Goal: Browse casually

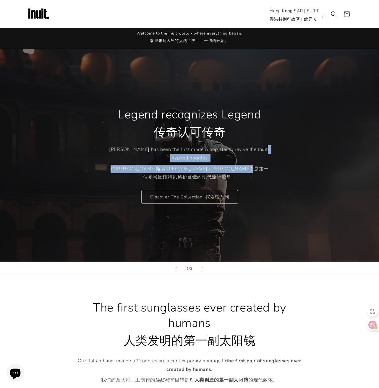
drag, startPoint x: 133, startPoint y: 162, endPoint x: 215, endPoint y: 176, distance: 83.1
click at [215, 176] on p "[PERSON_NAME] has been the first modern pop star to revive the Inuit-inspired g…" at bounding box center [189, 164] width 161 height 39
click at [203, 175] on font "特[PERSON_NAME]斯·斯[PERSON_NAME] ([PERSON_NAME]) 是第一位复兴因纽特风格护目镜的现代流行歌星。" at bounding box center [189, 173] width 161 height 17
drag, startPoint x: 184, startPoint y: 168, endPoint x: 263, endPoint y: 177, distance: 78.9
click at [286, 172] on div "Legend recognizes Legend 传奇认可传奇 [PERSON_NAME] has been the first modern pop sta…" at bounding box center [189, 155] width 355 height 213
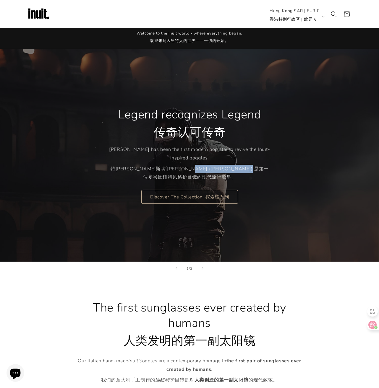
click at [263, 177] on font "特[PERSON_NAME]斯·斯[PERSON_NAME] ([PERSON_NAME]) 是第一位复兴因纽特风格护目镜的现代流行歌星。" at bounding box center [189, 173] width 161 height 17
drag, startPoint x: 187, startPoint y: 169, endPoint x: 263, endPoint y: 182, distance: 77.1
click at [263, 182] on p "[PERSON_NAME] has been the first modern pop star to revive the Inuit-inspired g…" at bounding box center [189, 164] width 161 height 39
drag, startPoint x: 263, startPoint y: 182, endPoint x: 236, endPoint y: 176, distance: 28.1
click at [236, 176] on font "特[PERSON_NAME]斯·斯[PERSON_NAME] ([PERSON_NAME]) 是第一位复兴因纽特风格护目镜的现代流行歌星。" at bounding box center [189, 173] width 161 height 17
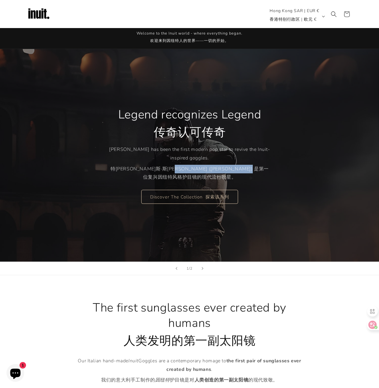
click at [208, 170] on font "特[PERSON_NAME]斯·斯[PERSON_NAME] ([PERSON_NAME]) 是第一位复兴因纽特风格护目镜的现代流行歌星。" at bounding box center [190, 173] width 158 height 15
click at [214, 169] on font "特[PERSON_NAME]斯·斯[PERSON_NAME] ([PERSON_NAME]) 是第一位复兴因纽特风格护目镜的现代流行歌星。" at bounding box center [190, 173] width 158 height 15
drag, startPoint x: 204, startPoint y: 169, endPoint x: 243, endPoint y: 172, distance: 39.8
click at [243, 172] on font "特[PERSON_NAME]斯·斯[PERSON_NAME] ([PERSON_NAME]) 是第一位复兴因纽特风格护目镜的现代流行歌星。" at bounding box center [189, 173] width 161 height 17
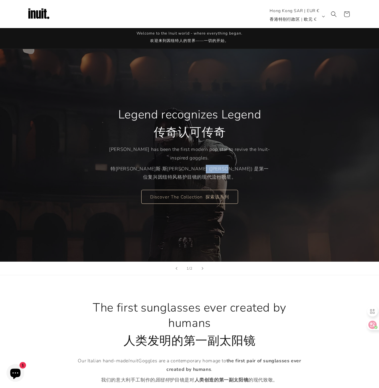
drag, startPoint x: 243, startPoint y: 172, endPoint x: 240, endPoint y: 171, distance: 3.4
click at [243, 172] on font "特[PERSON_NAME]斯·斯[PERSON_NAME] ([PERSON_NAME]) 是第一位复兴因纽特风格护目镜的现代流行歌星。" at bounding box center [190, 173] width 158 height 15
drag, startPoint x: 195, startPoint y: 172, endPoint x: 202, endPoint y: 174, distance: 6.4
click at [202, 174] on font "特[PERSON_NAME]斯·斯[PERSON_NAME] ([PERSON_NAME]) 是第一位复兴因纽特风格护目镜的现代流行歌星。" at bounding box center [189, 173] width 161 height 17
drag, startPoint x: 202, startPoint y: 174, endPoint x: 192, endPoint y: 179, distance: 11.0
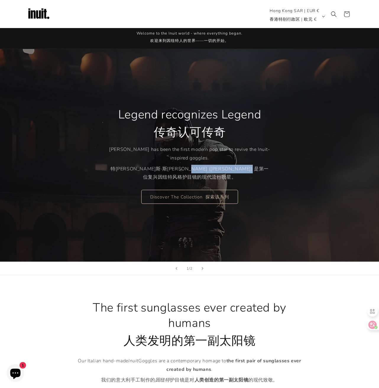
click at [192, 178] on font "特[PERSON_NAME]斯·斯[PERSON_NAME] ([PERSON_NAME]) 是第一位复兴因纽特风格护目镜的现代流行歌星。" at bounding box center [190, 173] width 158 height 15
click at [192, 179] on font "特[PERSON_NAME]斯·斯[PERSON_NAME] ([PERSON_NAME]) 是第一位复兴因纽特风格护目镜的现代流行歌星。" at bounding box center [190, 173] width 158 height 15
drag, startPoint x: 192, startPoint y: 179, endPoint x: 314, endPoint y: 192, distance: 123.1
click at [314, 192] on div "Legend recognizes Legend 传奇认可传奇 [PERSON_NAME] has been the first modern pop sta…" at bounding box center [189, 155] width 355 height 213
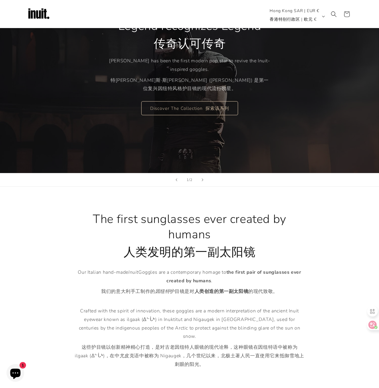
scroll to position [237, 0]
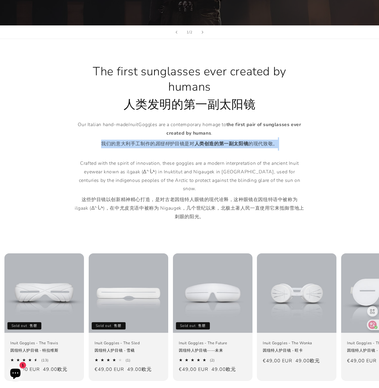
drag, startPoint x: 182, startPoint y: 136, endPoint x: 256, endPoint y: 157, distance: 77.1
click at [256, 157] on p "Our Italian hand-made Inuit Goggles are a contemporary homage to the first pair…" at bounding box center [189, 172] width 231 height 103
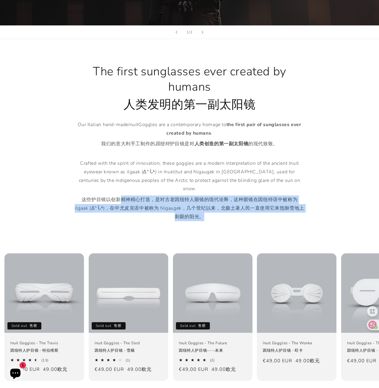
drag, startPoint x: 153, startPoint y: 193, endPoint x: 252, endPoint y: 215, distance: 101.9
click at [252, 215] on p "Our Italian hand-made Inuit Goggles are a contemporary homage to the first pair…" at bounding box center [189, 172] width 231 height 103
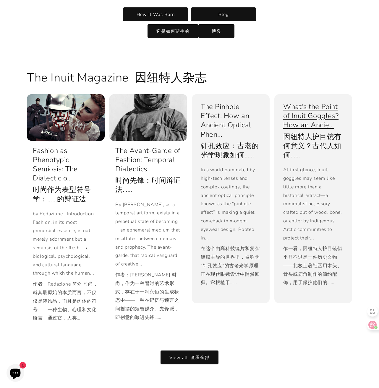
scroll to position [1376, 0]
